Goal: Transaction & Acquisition: Purchase product/service

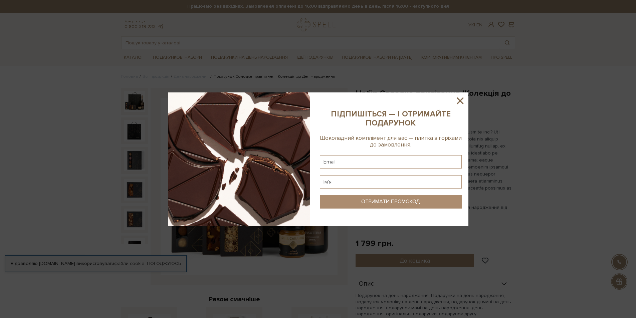
click at [460, 99] on icon at bounding box center [459, 100] width 11 height 11
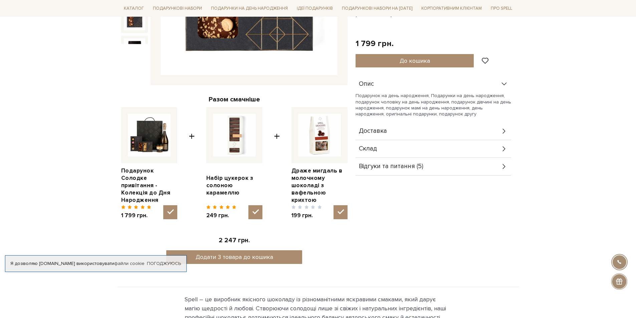
scroll to position [200, 0]
click at [403, 128] on div "Доставка" at bounding box center [434, 130] width 156 height 17
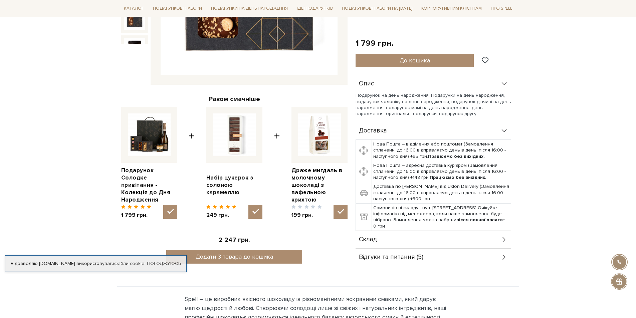
click at [404, 131] on div "Доставка" at bounding box center [434, 130] width 156 height 17
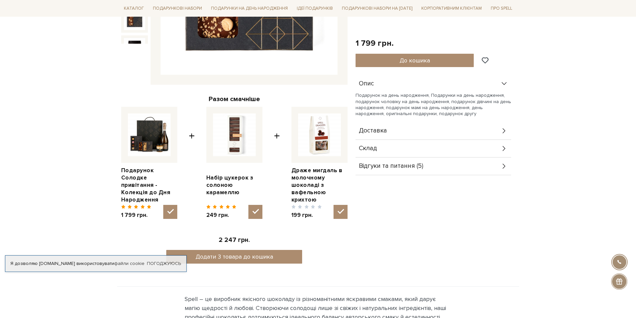
click at [405, 146] on div "Склад" at bounding box center [434, 148] width 156 height 17
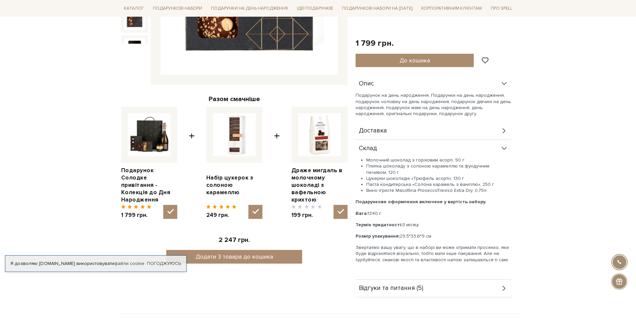
click at [429, 144] on div "Склад" at bounding box center [434, 148] width 156 height 17
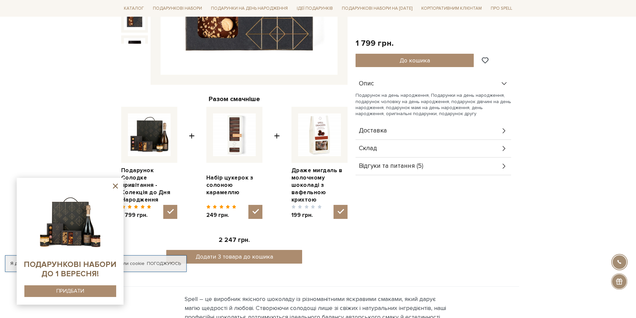
click at [447, 132] on div "Доставка" at bounding box center [434, 130] width 156 height 17
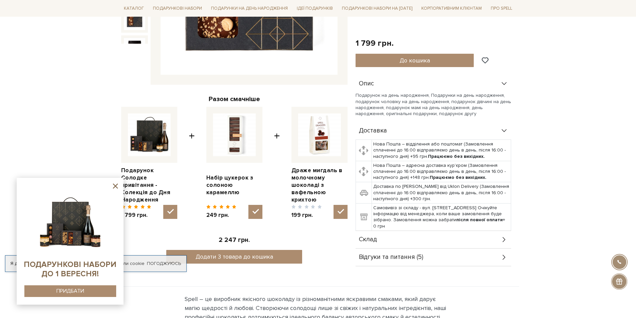
click at [447, 132] on div "Доставка" at bounding box center [434, 130] width 156 height 17
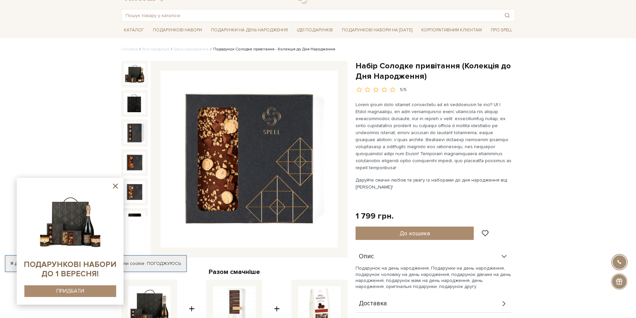
scroll to position [0, 0]
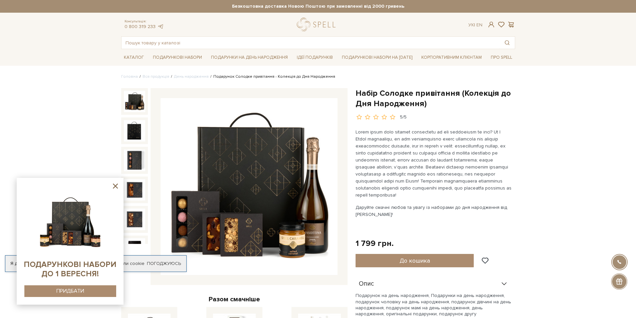
click at [136, 103] on img at bounding box center [134, 101] width 21 height 21
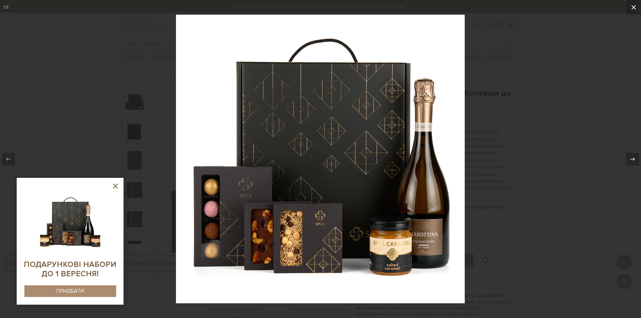
click at [634, 7] on icon at bounding box center [633, 7] width 5 height 5
